Goal: Obtain resource: Download file/media

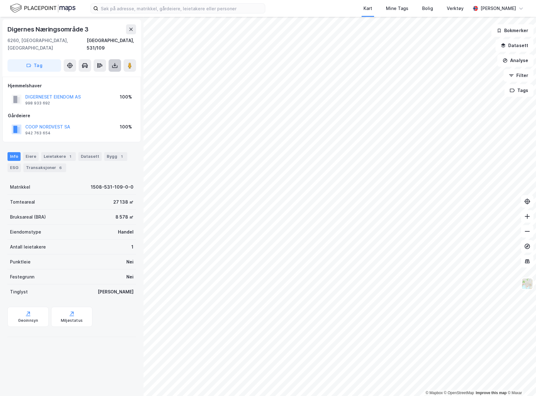
click at [110, 59] on button at bounding box center [114, 65] width 12 height 12
click at [104, 85] on div "Last ned matrikkelrapport" at bounding box center [91, 87] width 51 height 5
